Goal: Complete application form

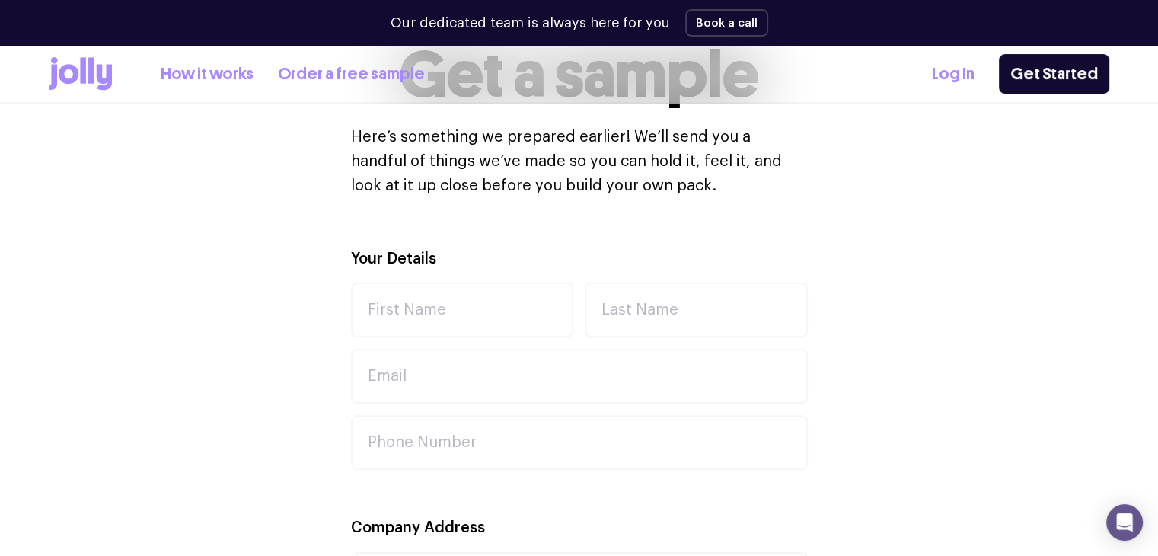
scroll to position [457, 0]
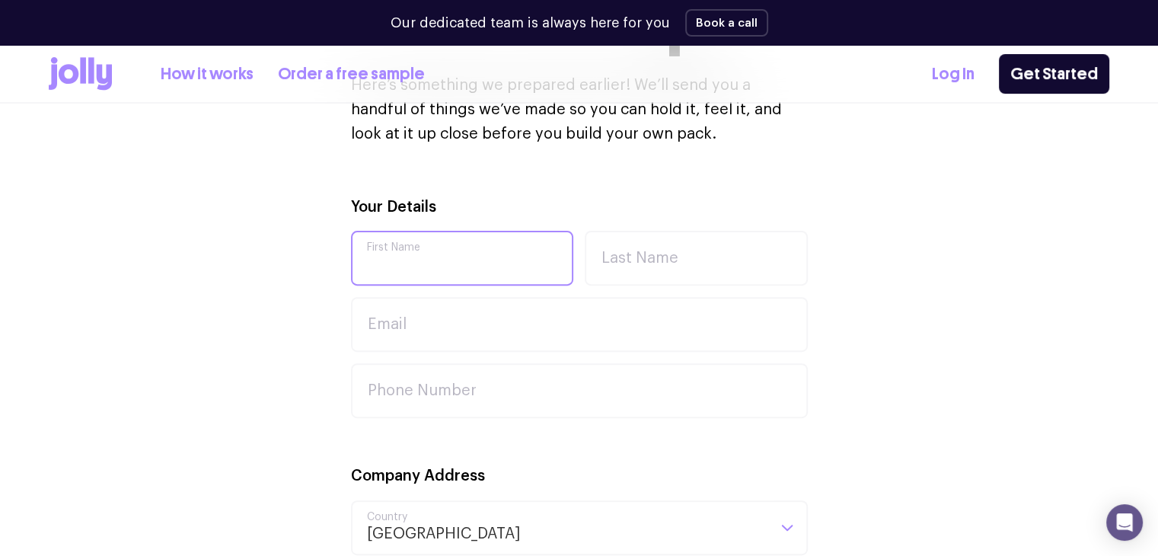
click at [402, 259] on input "First Name" at bounding box center [462, 258] width 223 height 55
type input "[PERSON_NAME]"
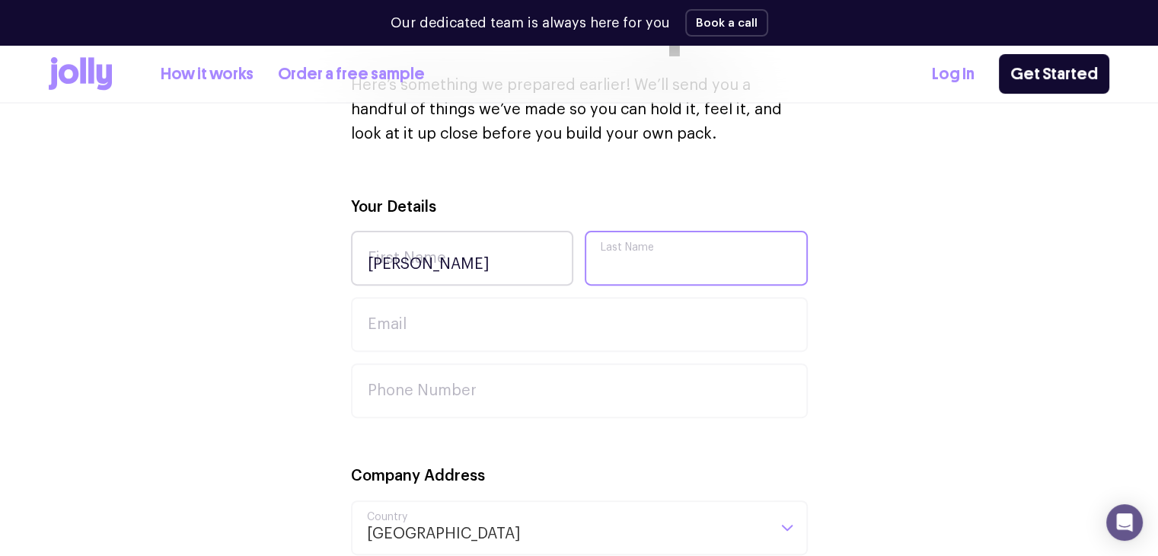
type input "[PERSON_NAME]"
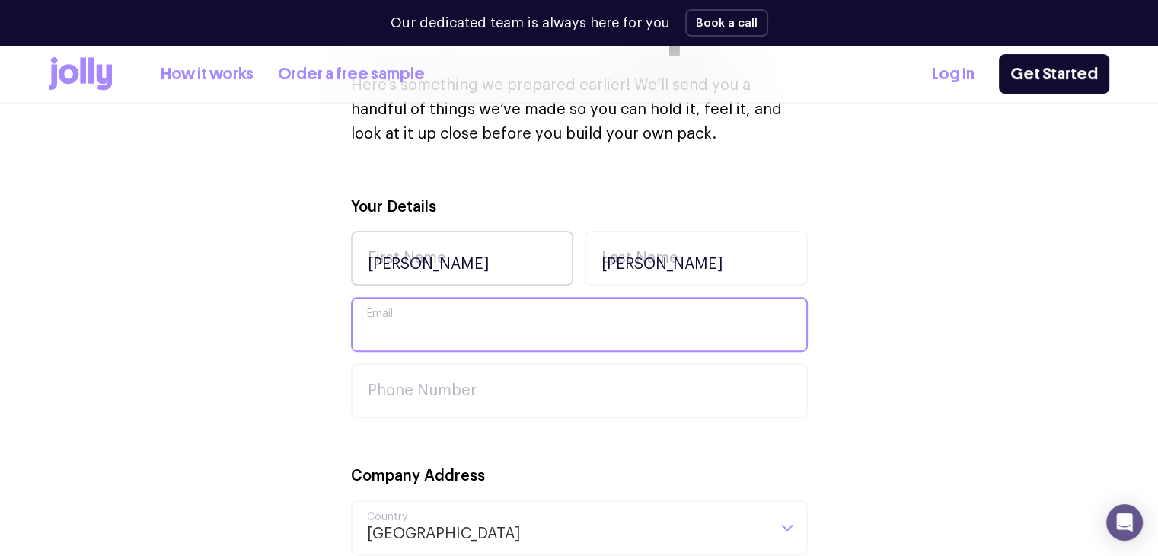
type input "[EMAIL_ADDRESS][DOMAIN_NAME]"
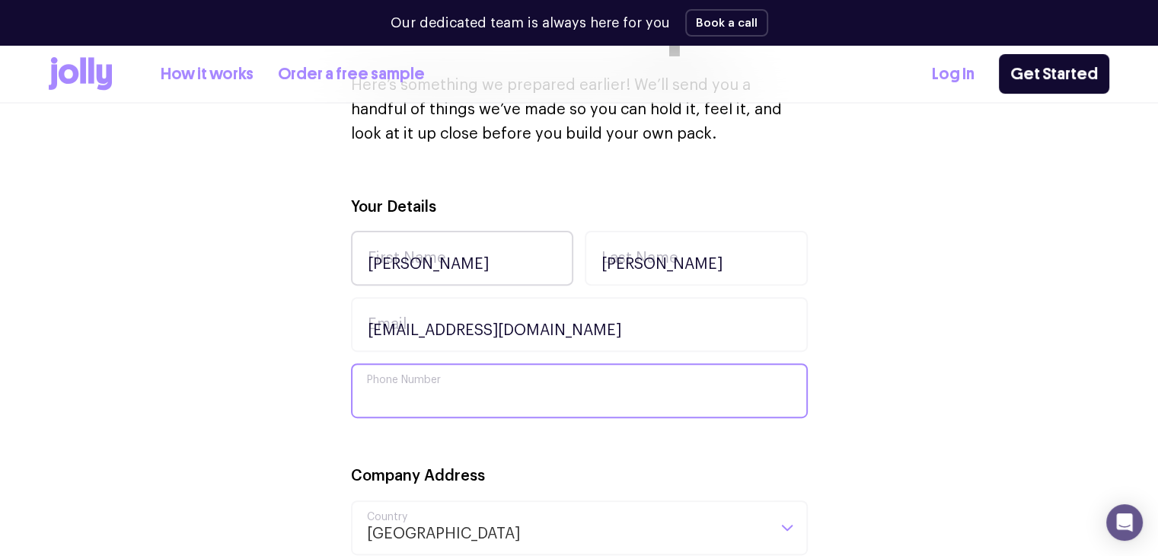
type input "0413550789"
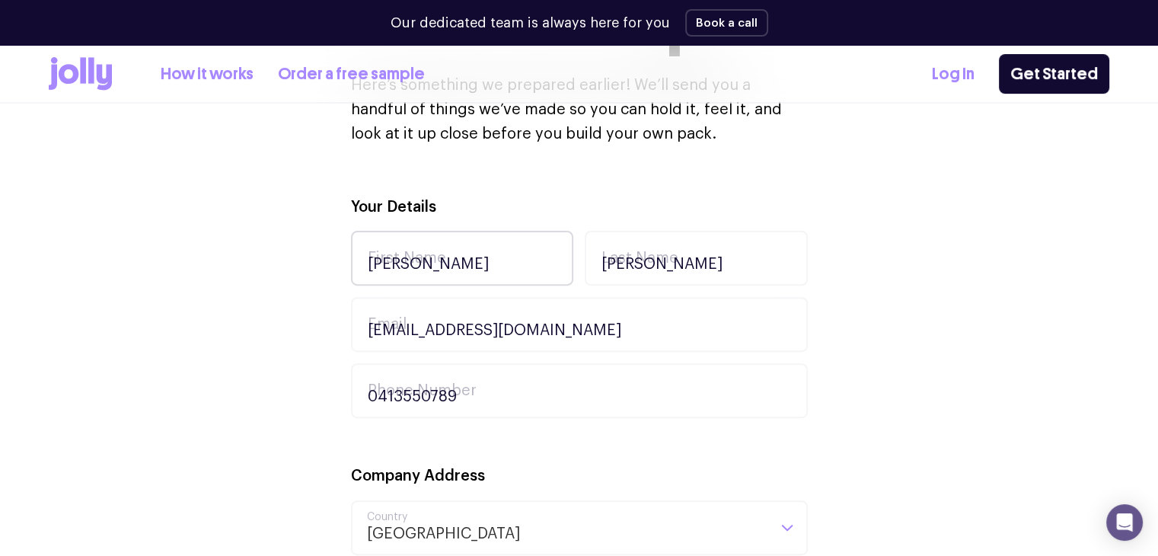
type input "[STREET_ADDRESS]"
type input "TAMBORINE MOUNTAIN"
type input "4272"
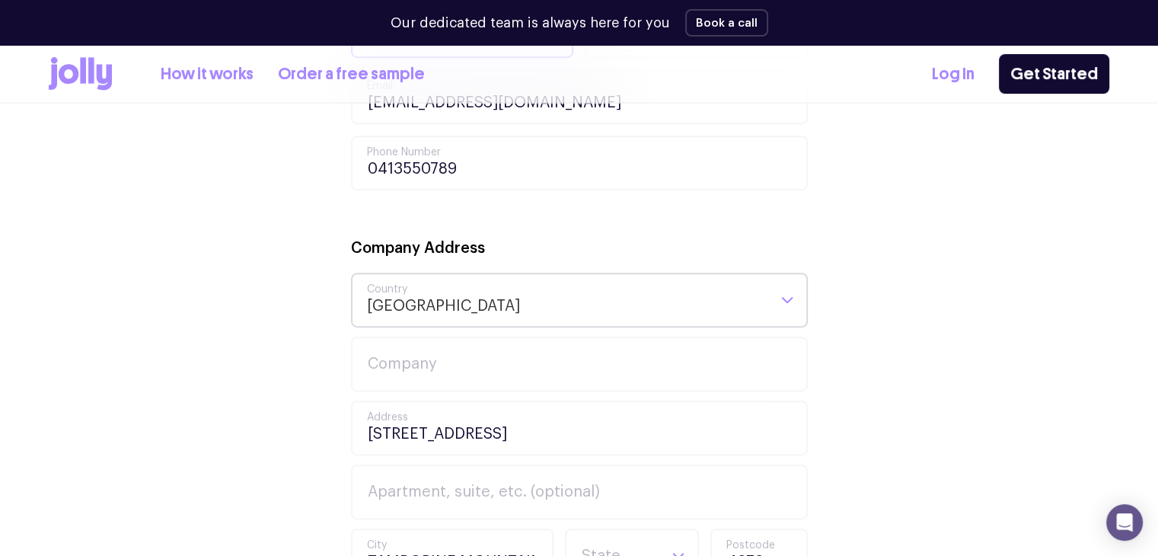
scroll to position [685, 0]
click at [415, 344] on input "Company" at bounding box center [579, 363] width 457 height 55
